Goal: Navigation & Orientation: Find specific page/section

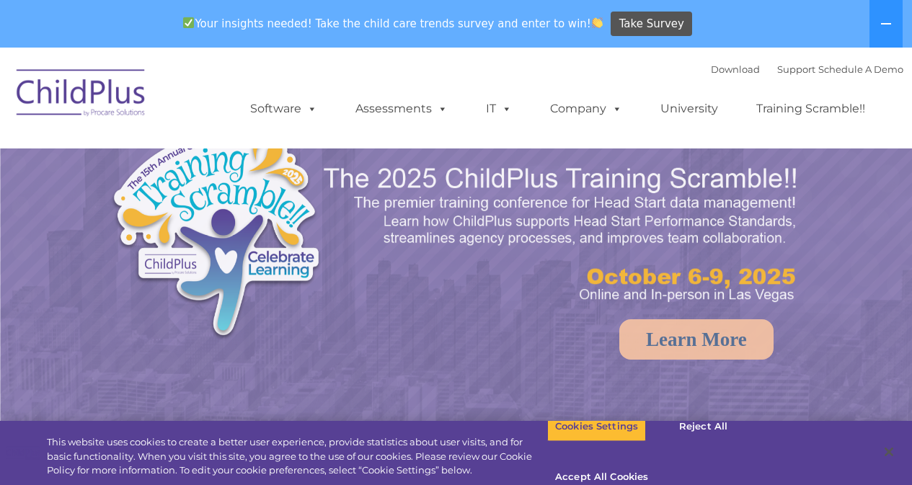
select select "MEDIUM"
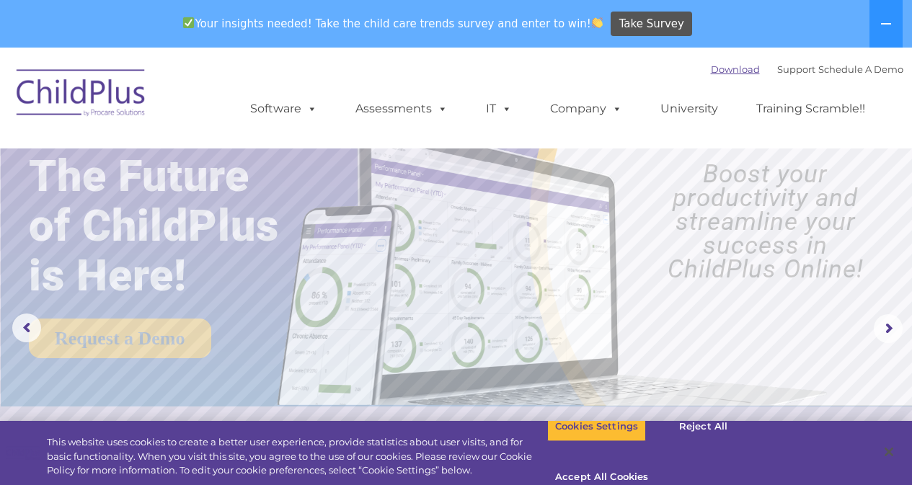
click at [713, 64] on div "Download Support | Schedule A Demo " at bounding box center [807, 69] width 192 height 22
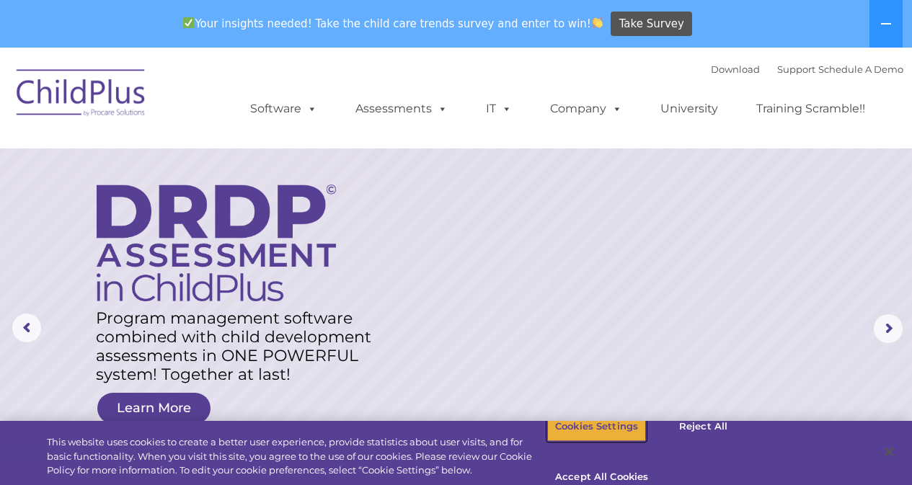
click at [603, 442] on button "Cookies Settings" at bounding box center [596, 427] width 99 height 30
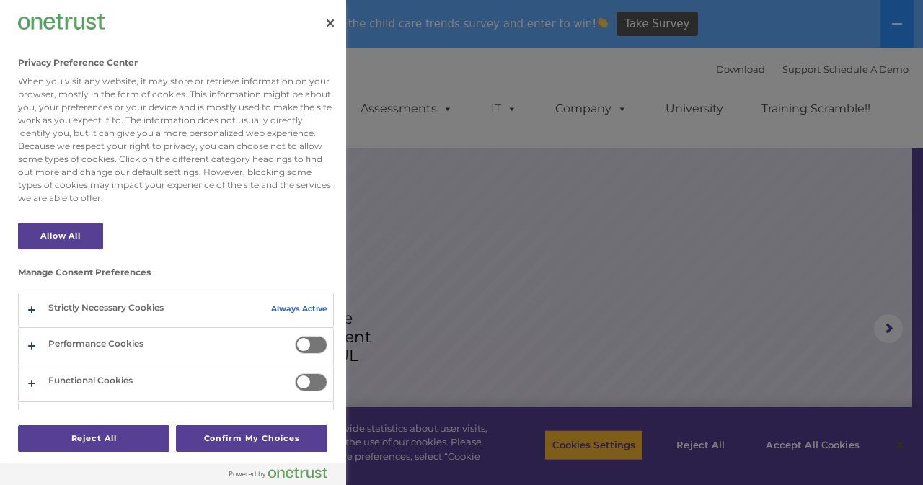
click at [794, 441] on div at bounding box center [461, 242] width 923 height 485
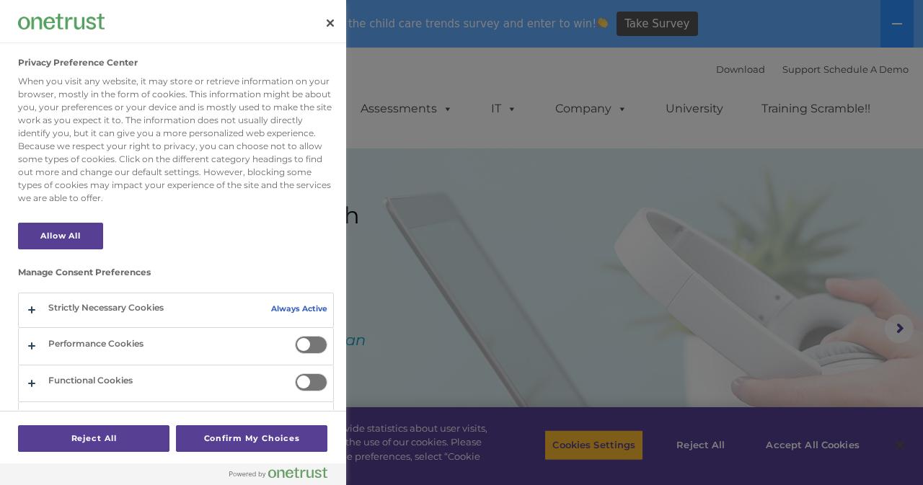
click at [295, 342] on span "Privacy Preference Center" at bounding box center [311, 345] width 32 height 18
click at [295, 336] on input "Performance Cookies" at bounding box center [295, 336] width 0 height 0
click at [295, 382] on span "Privacy Preference Center" at bounding box center [311, 382] width 32 height 18
click at [295, 373] on input "Functional Cookies" at bounding box center [295, 373] width 0 height 0
click at [274, 446] on button "Confirm My Choices" at bounding box center [251, 438] width 151 height 27
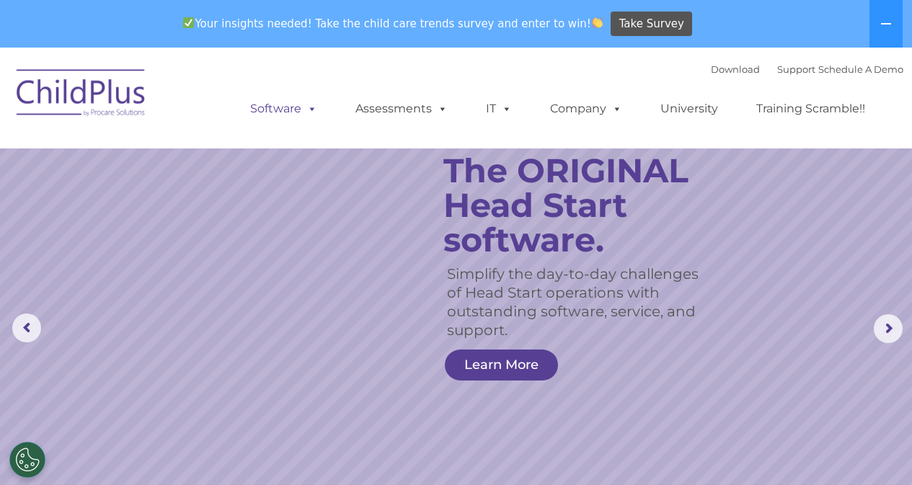
click at [298, 111] on link "Software" at bounding box center [284, 108] width 96 height 29
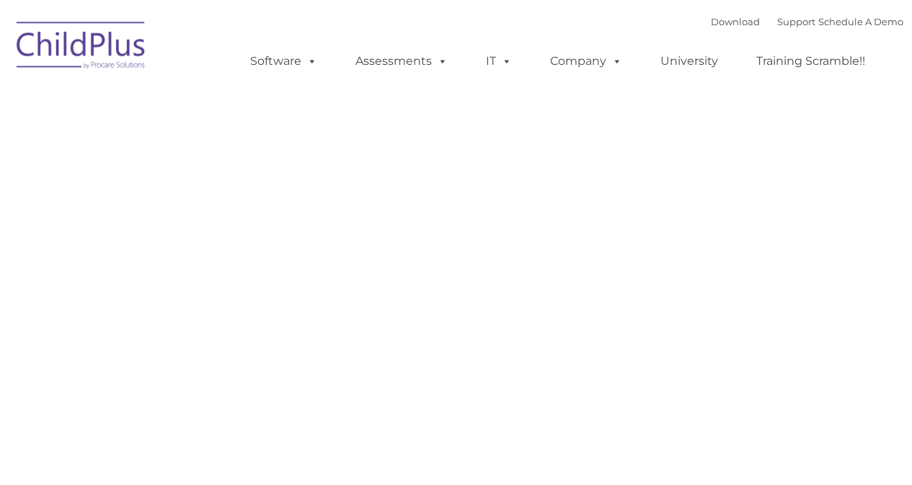
click at [298, 110] on div "Request Pricing ChildPlus is an all-in-one software solution for Head Start, EH…" at bounding box center [456, 392] width 872 height 649
type input ""
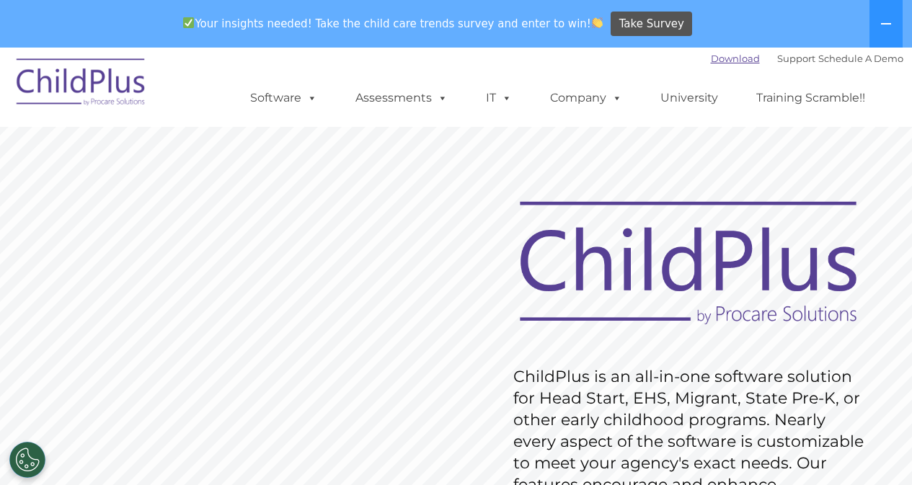
click at [711, 63] on link "Download" at bounding box center [735, 59] width 49 height 12
